Goal: Transaction & Acquisition: Subscribe to service/newsletter

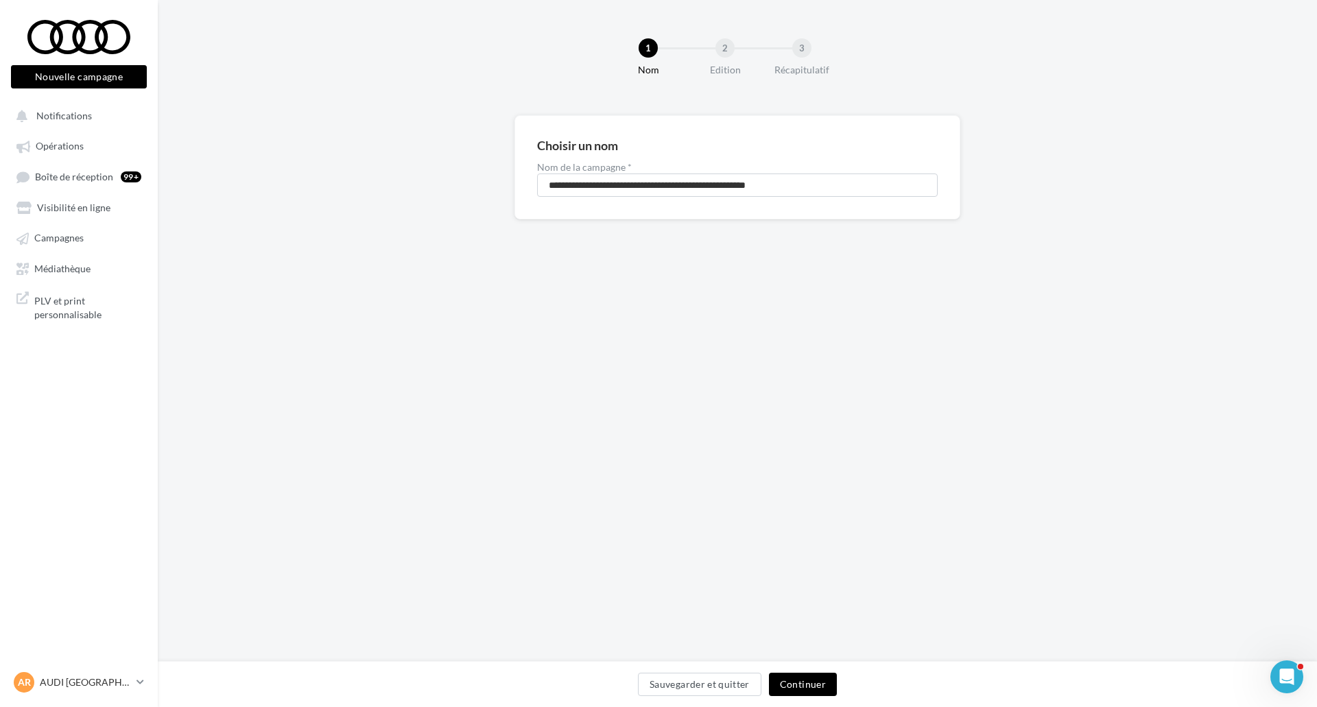
click at [771, 681] on button "Continuer" at bounding box center [803, 684] width 68 height 23
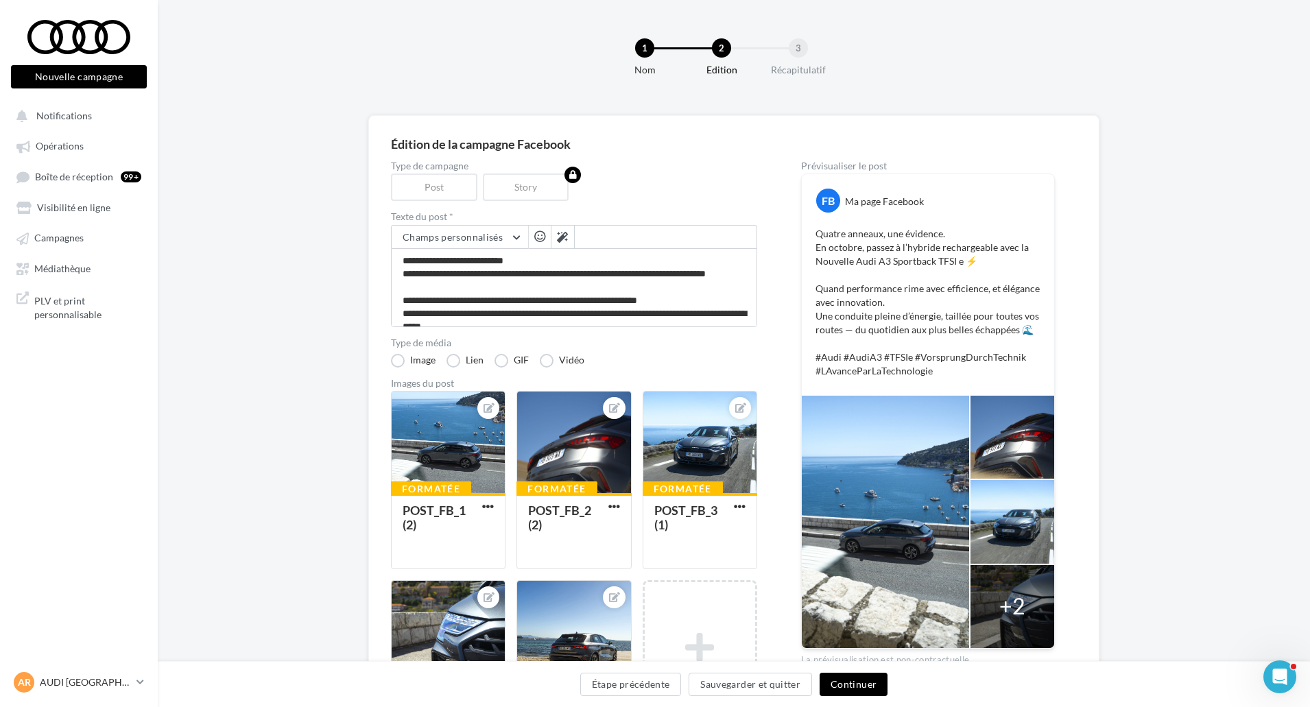
click at [843, 682] on button "Continuer" at bounding box center [853, 684] width 68 height 23
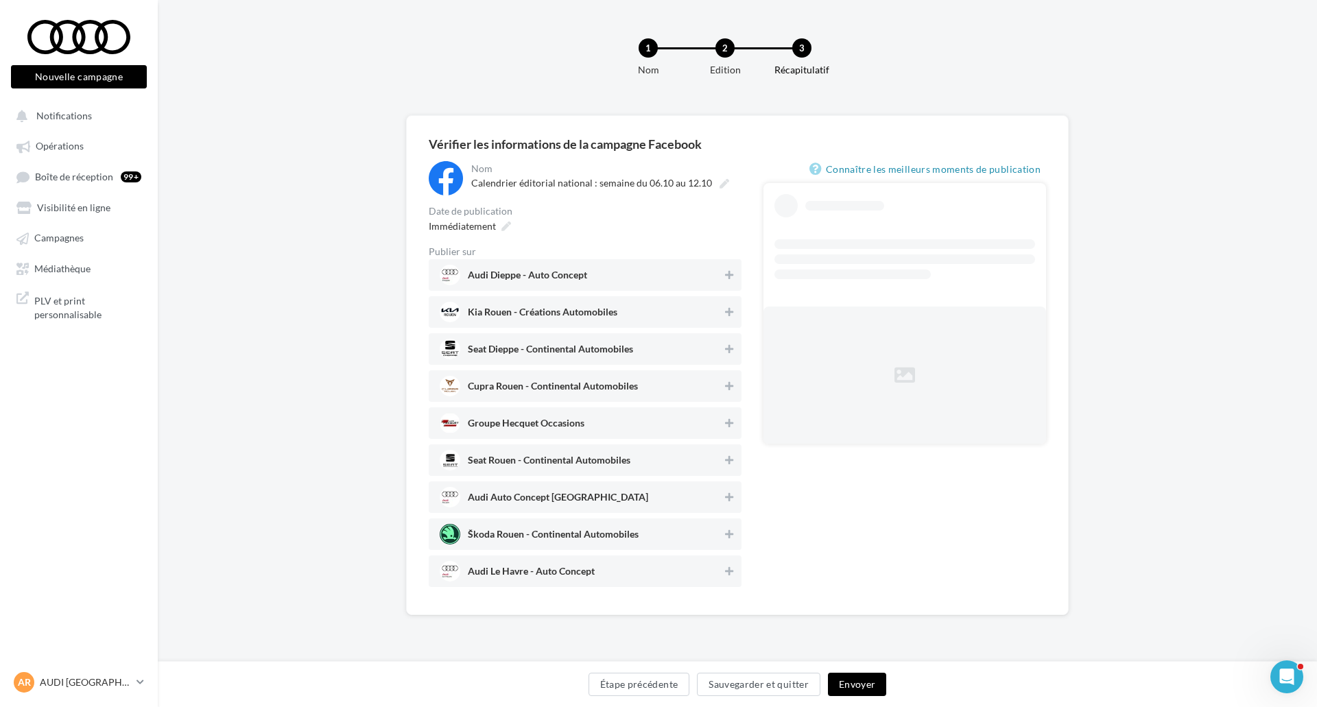
click at [623, 278] on span "Audi Dieppe - Auto Concept" at bounding box center [581, 275] width 283 height 21
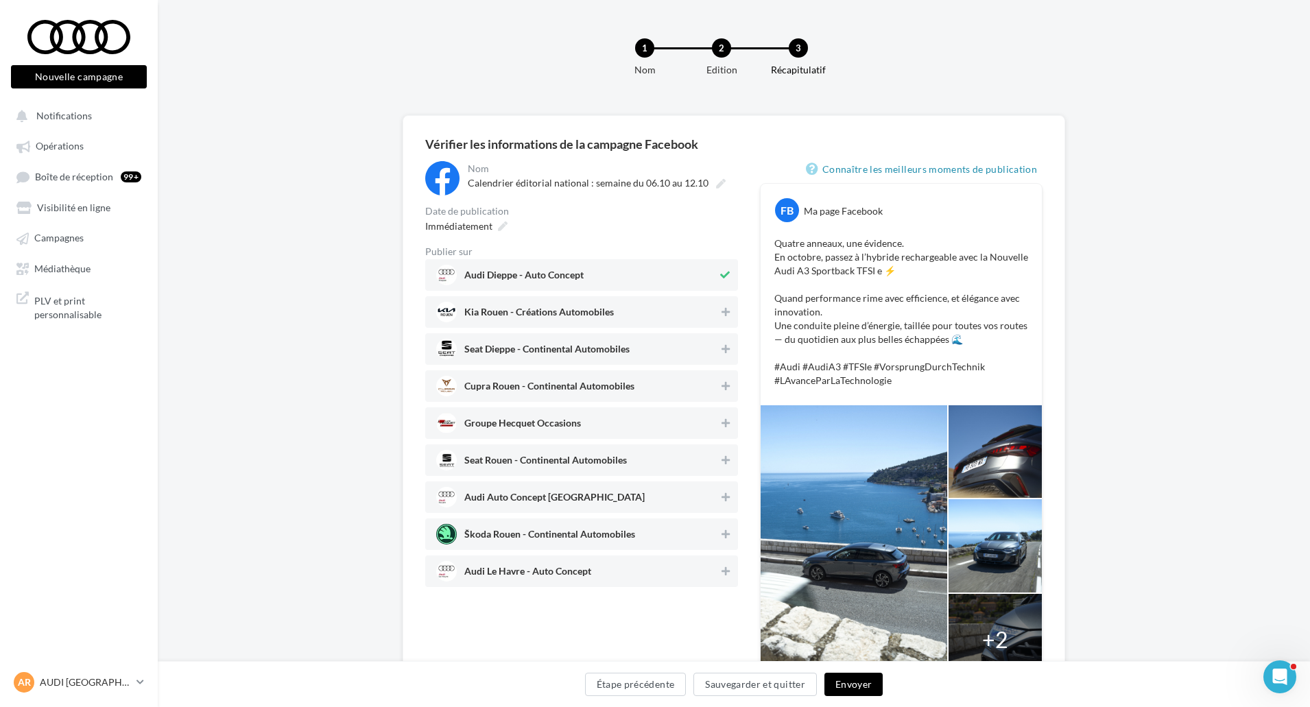
drag, startPoint x: 503, startPoint y: 499, endPoint x: 509, endPoint y: 512, distance: 14.8
click at [503, 499] on span "Audi Auto Concept Rouen" at bounding box center [554, 499] width 180 height 15
click at [545, 567] on span "Audi Le Havre - Auto Concept" at bounding box center [527, 573] width 127 height 15
click at [850, 680] on button "Envoyer" at bounding box center [853, 684] width 58 height 23
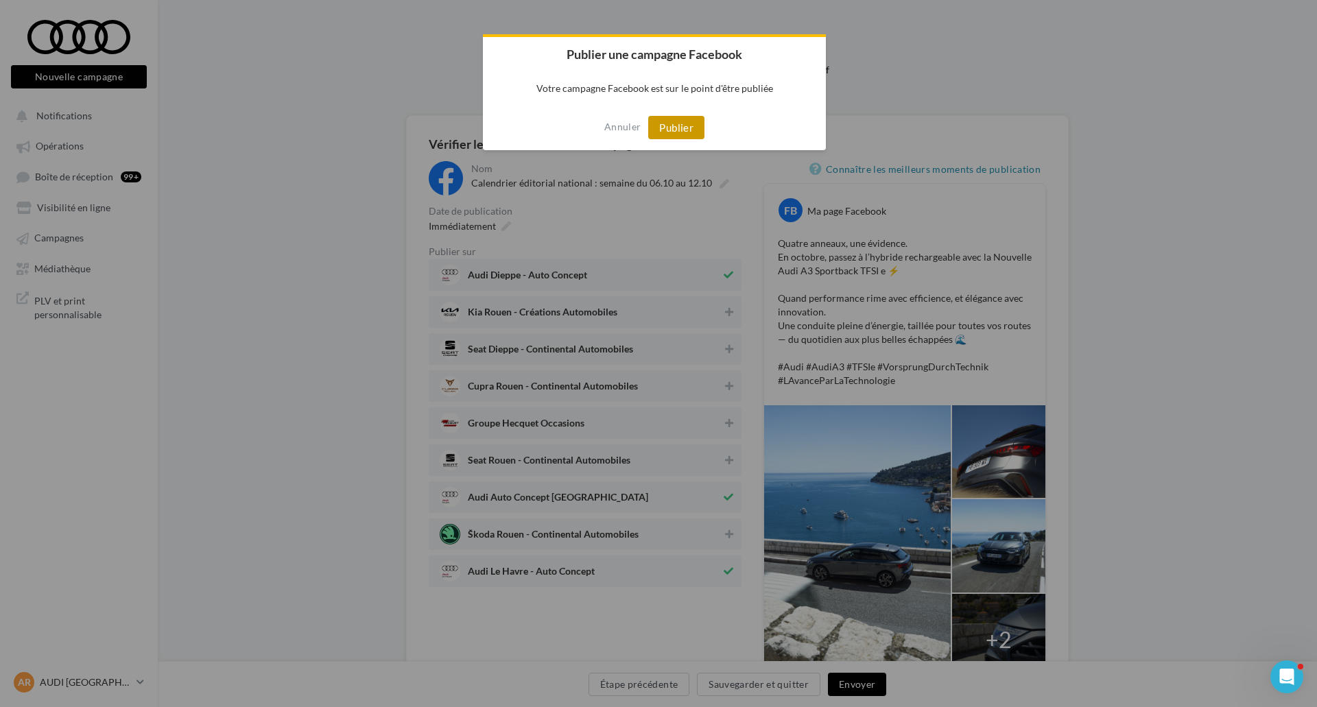
click at [680, 132] on button "Publier" at bounding box center [676, 127] width 56 height 23
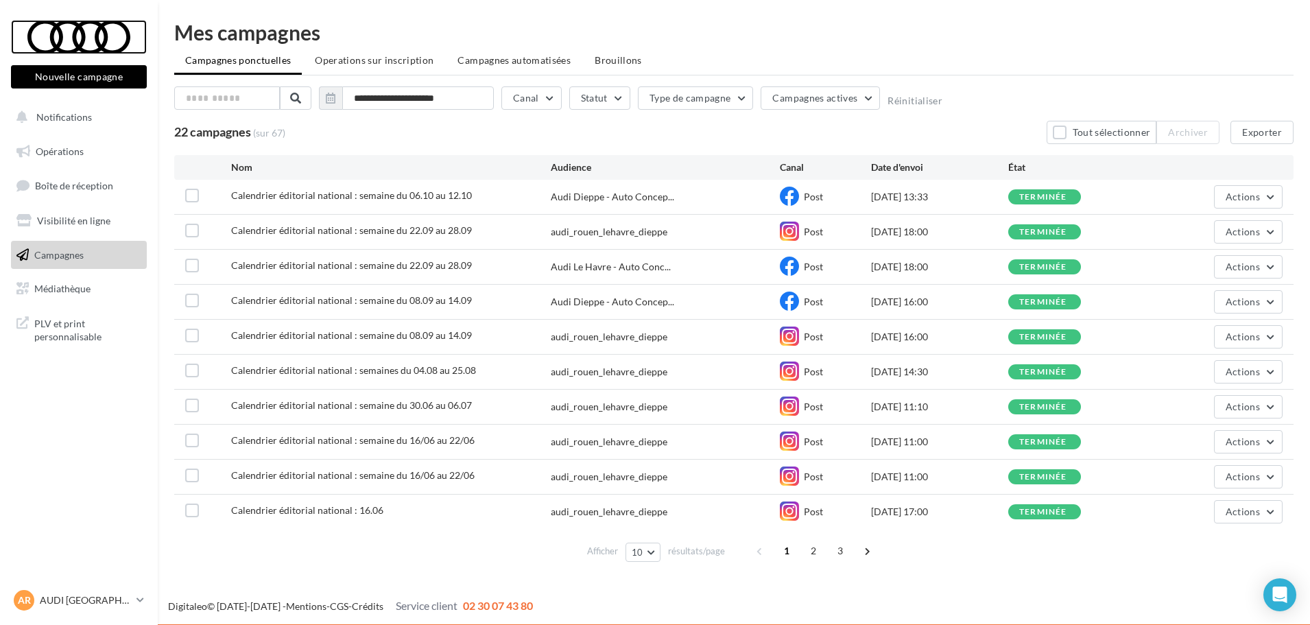
click at [55, 38] on div at bounding box center [79, 37] width 110 height 34
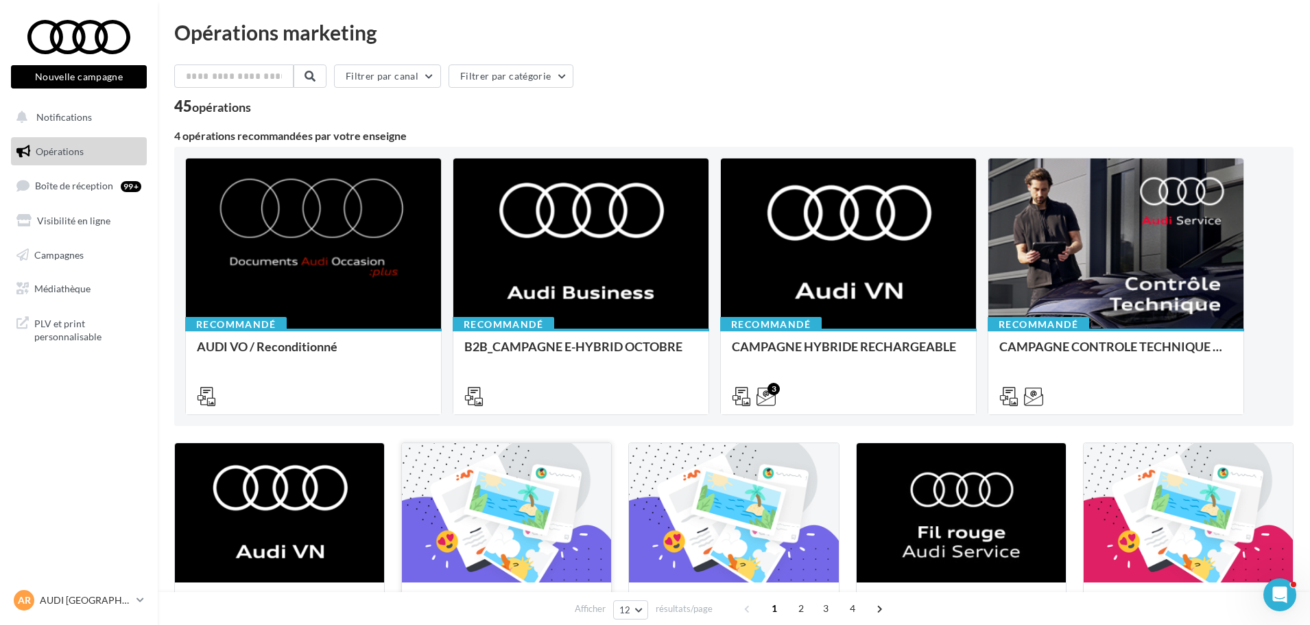
click at [497, 458] on div at bounding box center [506, 513] width 209 height 141
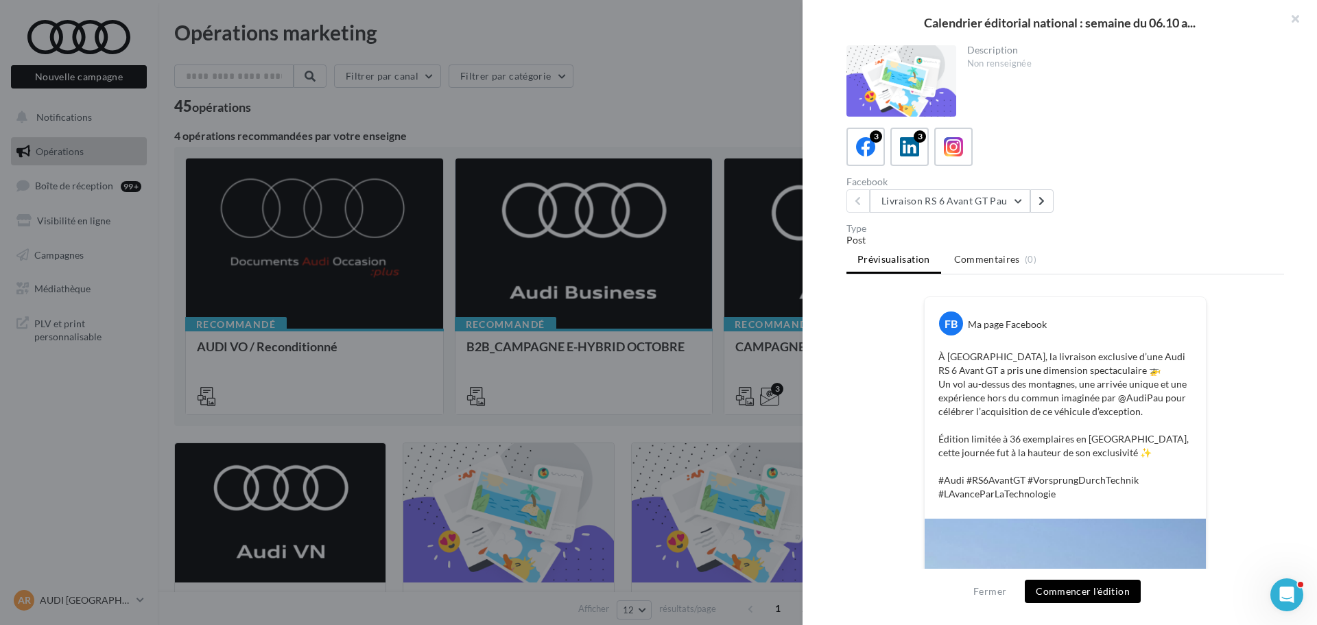
click at [974, 149] on div "3 3" at bounding box center [1064, 147] width 437 height 38
click at [971, 149] on label at bounding box center [952, 146] width 39 height 39
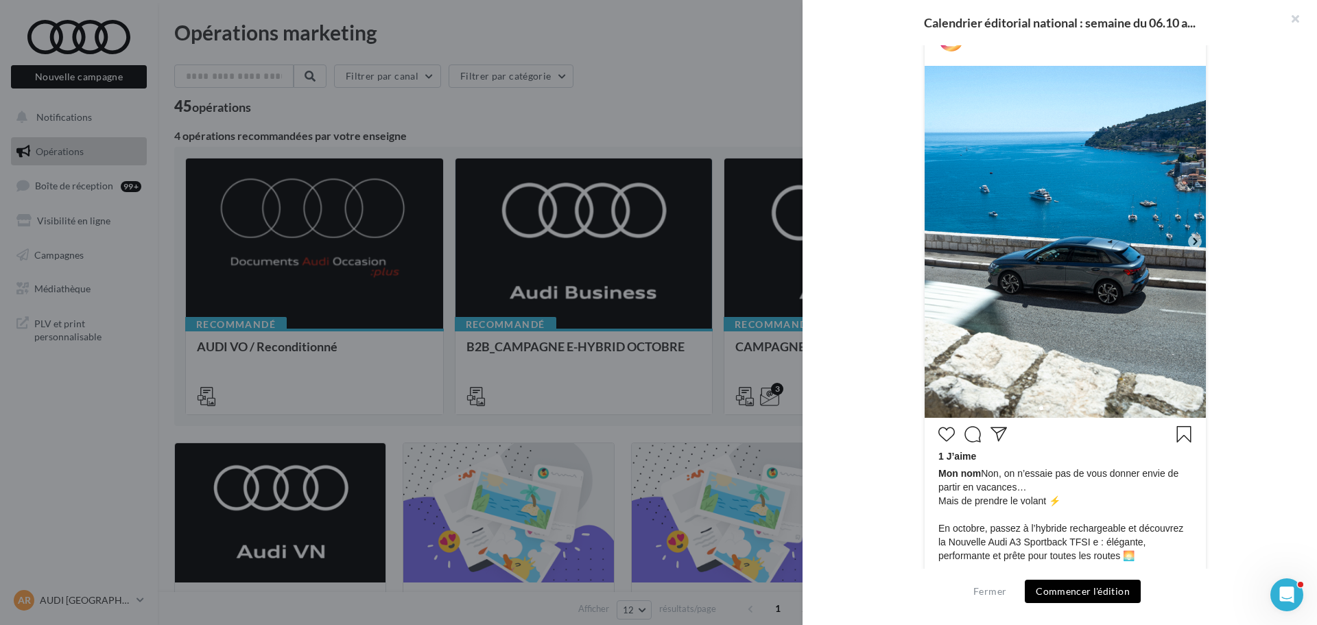
scroll to position [274, 0]
click at [1195, 230] on img at bounding box center [1064, 240] width 281 height 352
click at [1192, 236] on icon at bounding box center [1194, 240] width 12 height 12
click at [1192, 243] on icon at bounding box center [1194, 240] width 12 height 12
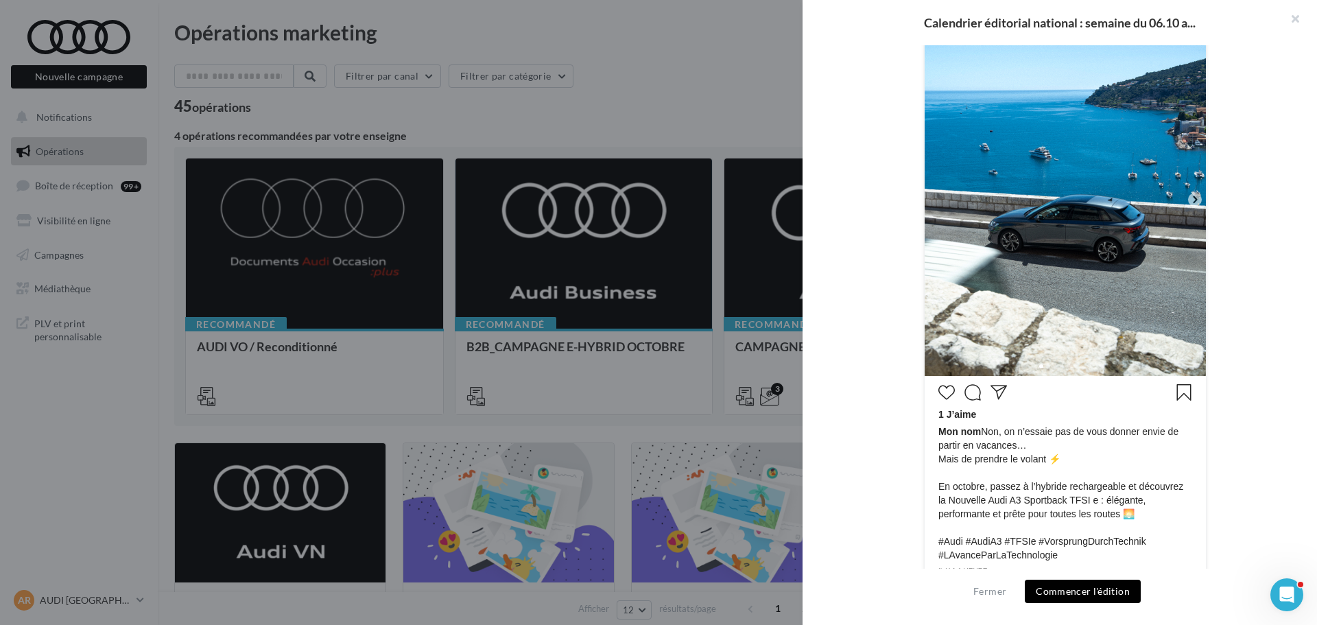
scroll to position [382, 0]
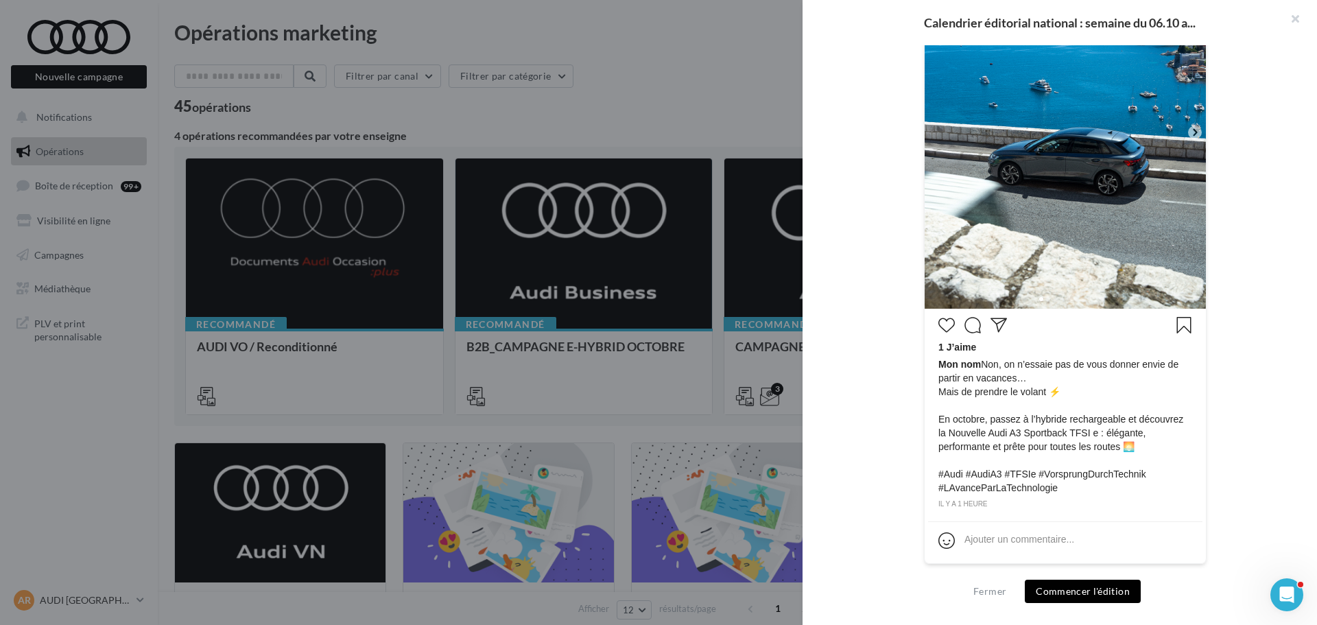
click at [1041, 609] on div "Fermer Commencer l'édition" at bounding box center [1059, 596] width 514 height 56
click at [1062, 587] on button "Commencer l'édition" at bounding box center [1082, 590] width 116 height 23
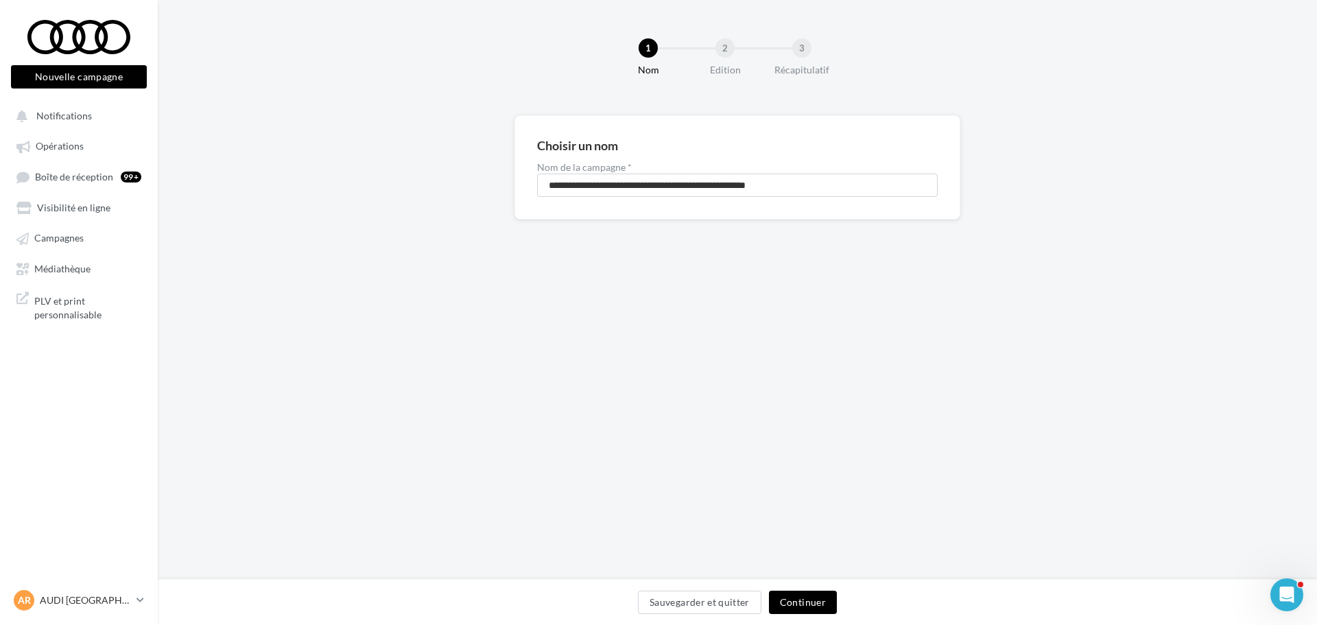
click at [790, 592] on button "Continuer" at bounding box center [803, 601] width 68 height 23
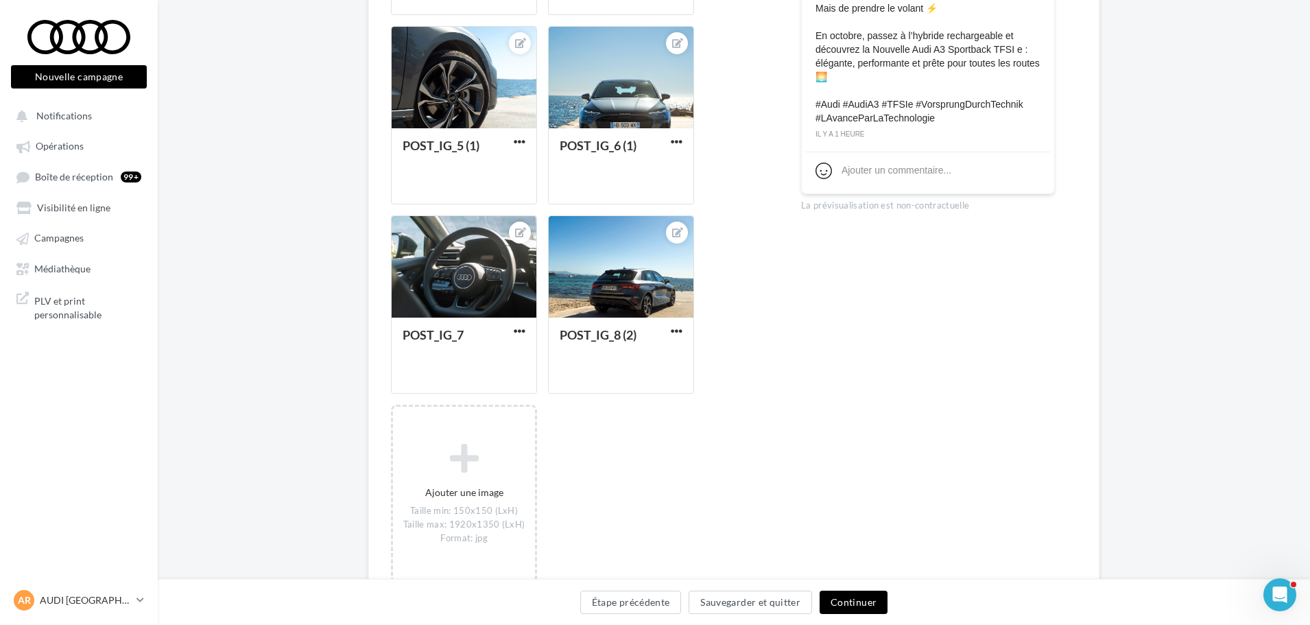
click at [845, 602] on button "Continuer" at bounding box center [853, 601] width 68 height 23
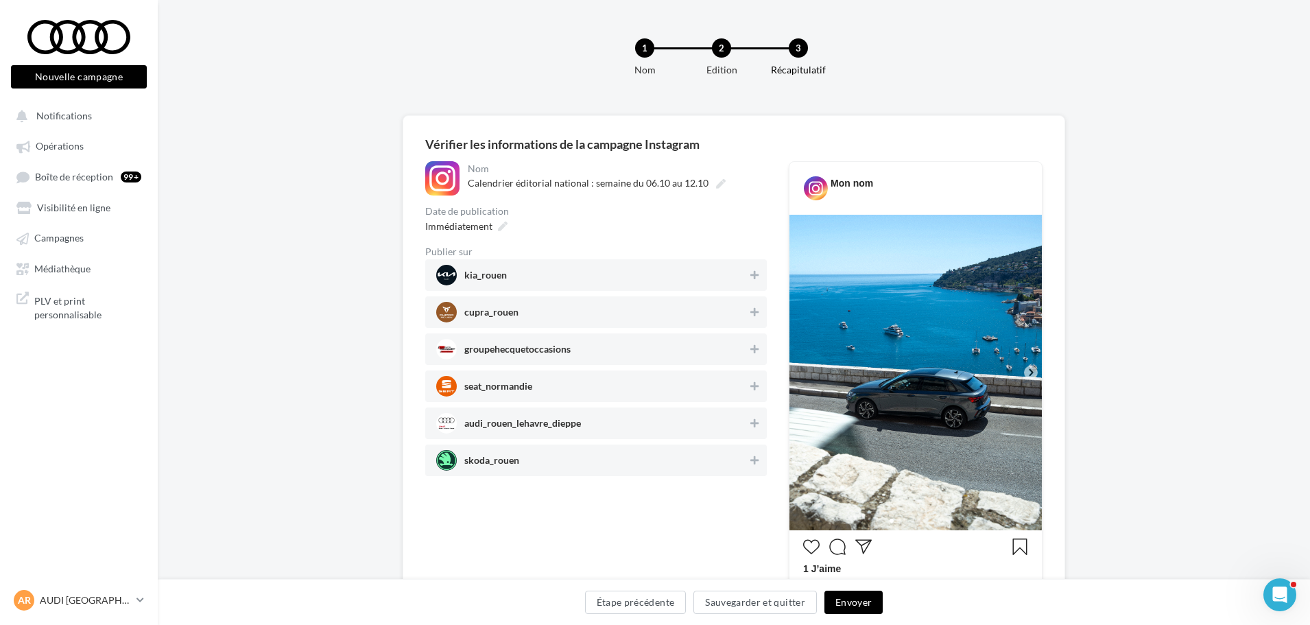
click at [537, 422] on span "audi_rouen_lehavre_dieppe" at bounding box center [522, 425] width 117 height 15
click at [479, 221] on span "Immédiatement" at bounding box center [458, 226] width 67 height 12
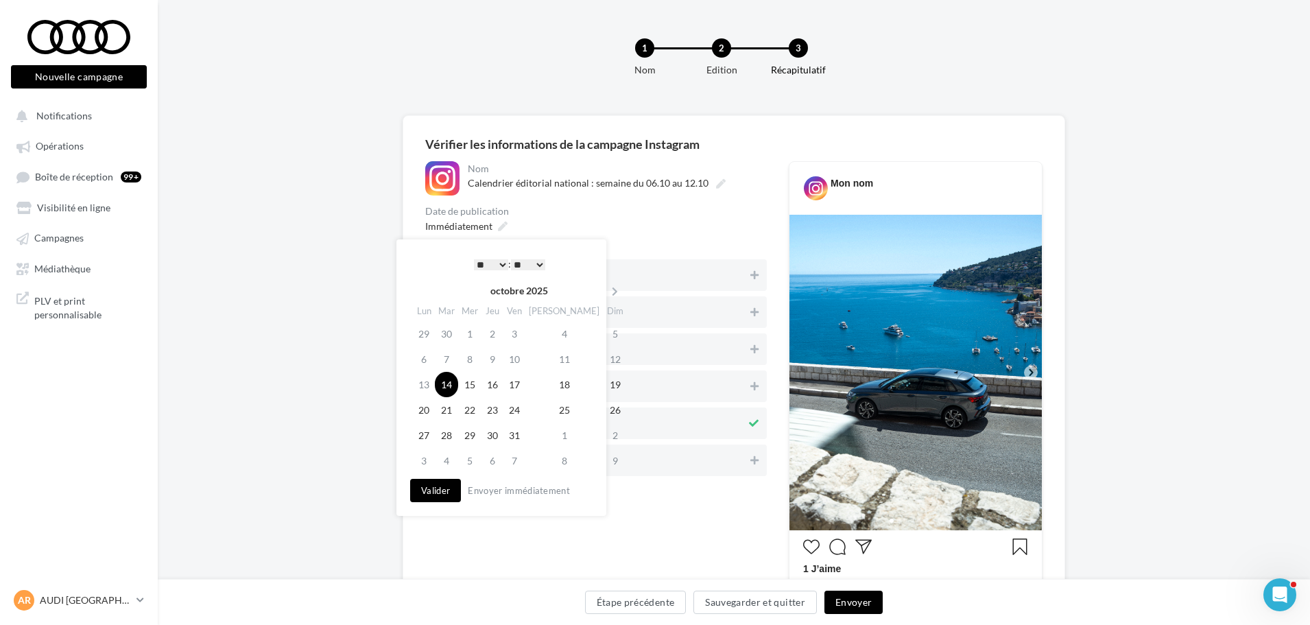
click at [500, 261] on select "* * * * * * * * * * ** ** ** ** ** ** ** ** ** ** ** ** ** **" at bounding box center [491, 264] width 34 height 11
click at [433, 488] on button "Valider" at bounding box center [435, 490] width 51 height 23
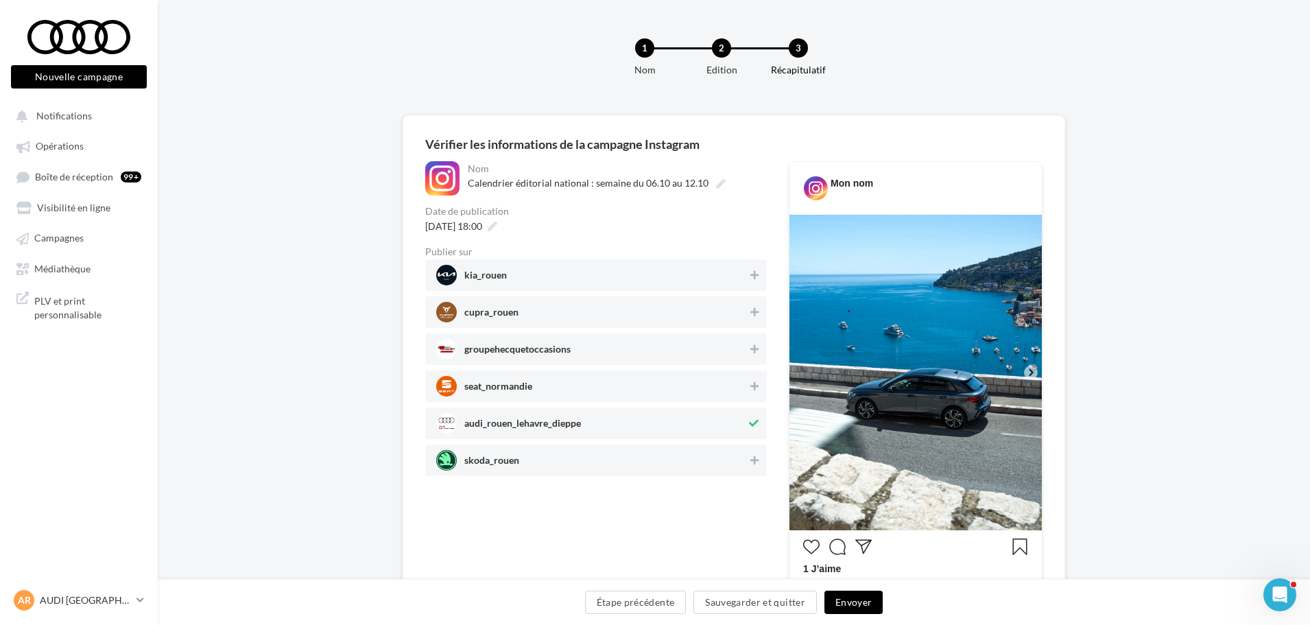
click at [840, 594] on button "Envoyer" at bounding box center [853, 601] width 58 height 23
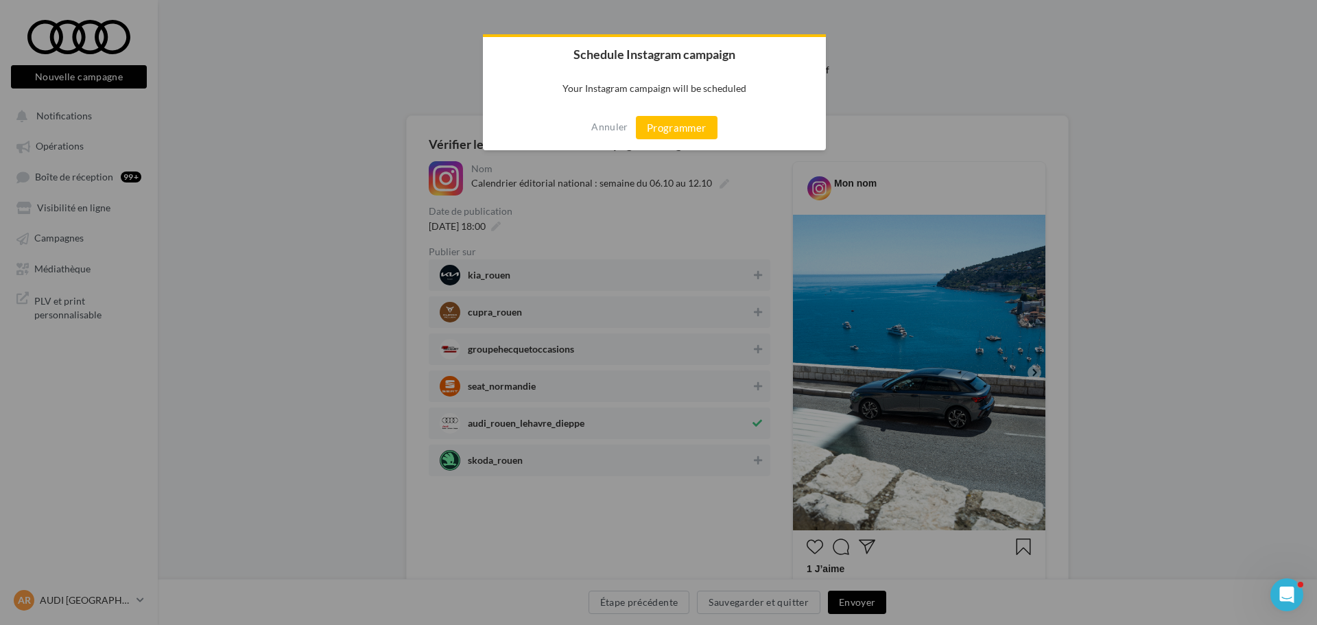
click at [688, 140] on div "Annuler Programmer" at bounding box center [654, 127] width 343 height 45
click at [686, 135] on button "Programmer" at bounding box center [677, 127] width 82 height 23
